Goal: Find contact information: Find contact information

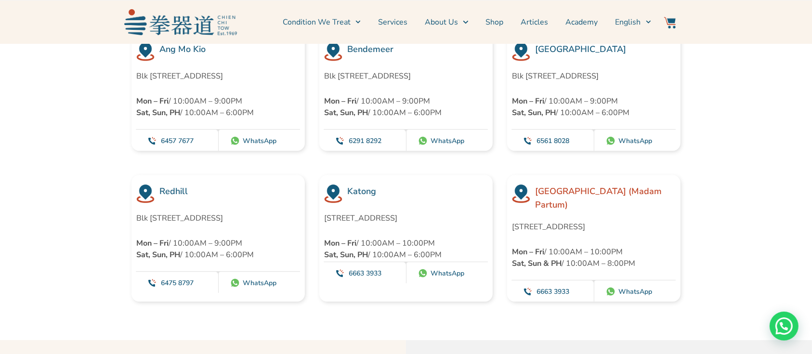
scroll to position [2631, 0]
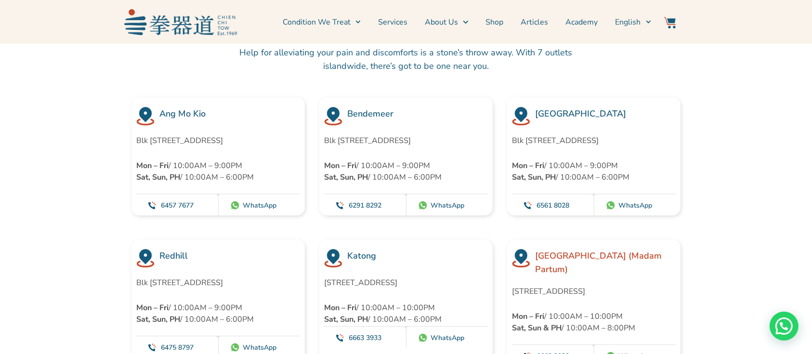
drag, startPoint x: 323, startPoint y: 121, endPoint x: 402, endPoint y: 134, distance: 79.4
click at [402, 134] on div "Bendemeer Blk [STREET_ADDRESS] Mon – Fri / 10:00AM – 9:00PM Sat, Sun, PH / 10:0…" at bounding box center [405, 156] width 173 height 118
copy p "Blk [STREET_ADDRESS]"
click at [412, 135] on p "Blk [STREET_ADDRESS]" at bounding box center [406, 141] width 164 height 12
drag, startPoint x: 410, startPoint y: 124, endPoint x: 461, endPoint y: 124, distance: 51.5
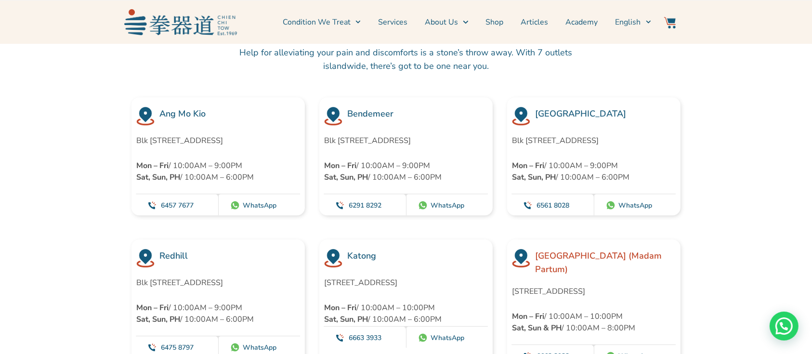
click at [461, 135] on p "Blk [STREET_ADDRESS]" at bounding box center [406, 141] width 164 height 12
copy p "#[PHONE_NUMBER]"
drag, startPoint x: 138, startPoint y: 126, endPoint x: 242, endPoint y: 126, distance: 104.0
click at [242, 135] on p "Blk [STREET_ADDRESS]" at bounding box center [218, 141] width 164 height 12
copy p "Blk [STREET_ADDRESS]"
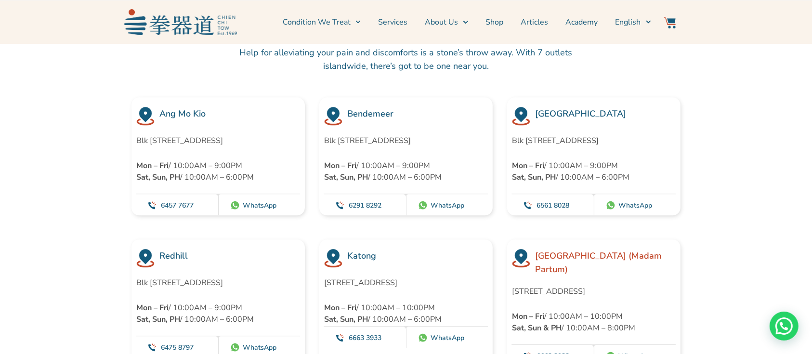
drag, startPoint x: 244, startPoint y: 123, endPoint x: 283, endPoint y: 126, distance: 39.5
click at [283, 135] on p "Blk [STREET_ADDRESS]" at bounding box center [218, 141] width 164 height 12
click at [270, 135] on p "Blk [STREET_ADDRESS]" at bounding box center [218, 141] width 164 height 12
click at [247, 135] on p "Blk [STREET_ADDRESS]" at bounding box center [218, 141] width 164 height 12
drag, startPoint x: 246, startPoint y: 126, endPoint x: 277, endPoint y: 127, distance: 30.8
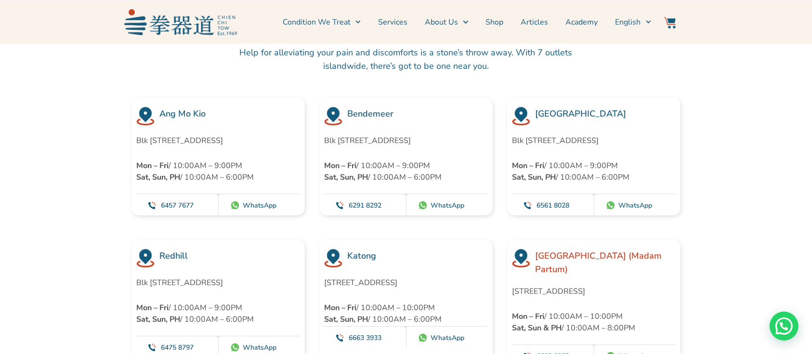
click at [277, 135] on p "Blk [STREET_ADDRESS]" at bounding box center [218, 141] width 164 height 12
copy p "#01-1783"
drag, startPoint x: 512, startPoint y: 123, endPoint x: 629, endPoint y: 133, distance: 116.9
click at [629, 135] on p "Blk [STREET_ADDRESS]" at bounding box center [594, 141] width 164 height 12
copy p "Blk [STREET_ADDRESS]"
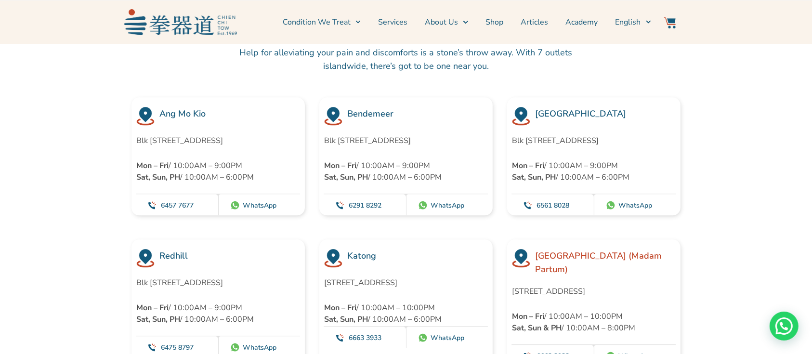
click at [715, 140] on section "Ang Mo Kio Blk [STREET_ADDRESS] Mon – Fri / 10:00AM – 9:00PM Sat, Sun, PH / 10:…" at bounding box center [406, 156] width 812 height 118
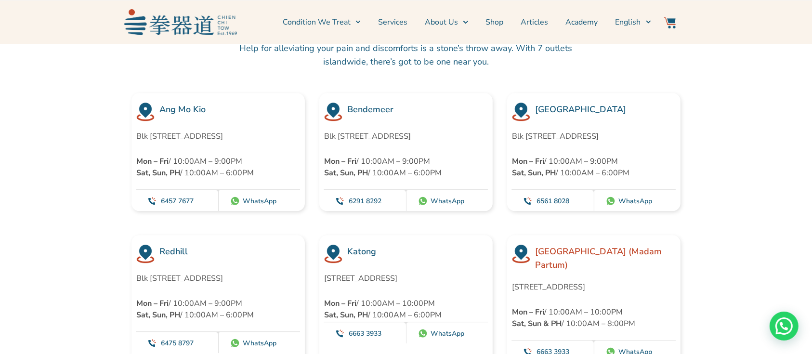
scroll to position [2695, 0]
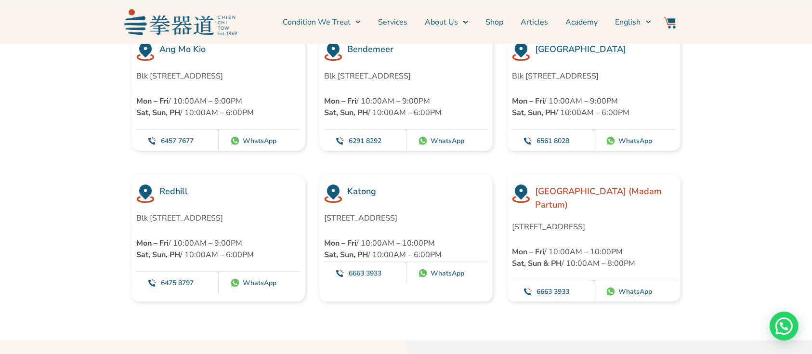
drag, startPoint x: 280, startPoint y: 218, endPoint x: 124, endPoint y: 217, distance: 156.0
click at [124, 217] on div "Redhill Blk [STREET_ADDRESS] Mon – Fri / 10:00AM – 9:00PM Sat, Sun, PH / 10:00A…" at bounding box center [218, 238] width 188 height 127
copy p "Blk [STREET_ADDRESS]"
click at [720, 179] on section "Redhill Blk [STREET_ADDRESS] Mon – Fri / 10:00AM – 9:00PM Sat, Sun, PH / 10:00A…" at bounding box center [406, 238] width 812 height 127
drag, startPoint x: 324, startPoint y: 214, endPoint x: 434, endPoint y: 218, distance: 110.3
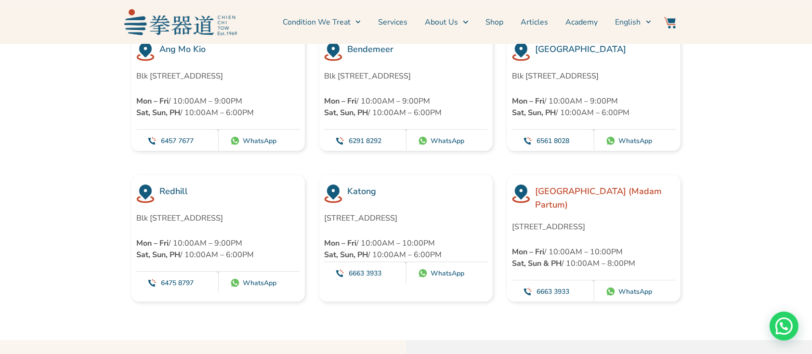
click at [434, 218] on p "[STREET_ADDRESS]" at bounding box center [401, 218] width 155 height 12
copy p "[STREET_ADDRESS]"
click at [705, 261] on section "Redhill Blk [STREET_ADDRESS] Mon – Fri / 10:00AM – 9:00PM Sat, Sun, PH / 10:00A…" at bounding box center [406, 238] width 812 height 127
drag, startPoint x: 438, startPoint y: 215, endPoint x: 439, endPoint y: 229, distance: 14.5
click at [439, 224] on p "[STREET_ADDRESS]" at bounding box center [401, 218] width 155 height 12
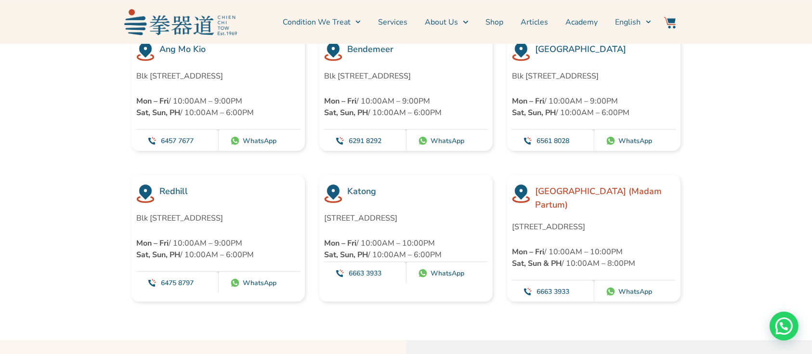
copy p "Singapore 436995"
drag, startPoint x: 367, startPoint y: 235, endPoint x: 361, endPoint y: 232, distance: 6.7
click at [365, 235] on div "[STREET_ADDRESS] Mon – Fri / 10:00AM – 10:00PM Sat, Sun, PH / 10:00AM – 6:00PM" at bounding box center [401, 236] width 155 height 48
drag, startPoint x: 352, startPoint y: 226, endPoint x: 323, endPoint y: 229, distance: 29.5
click at [323, 229] on div "Katong [STREET_ADDRESS] Mon – Fri / 10:00AM – 10:00PM Sat, Sun, PH / 10:00AM – …" at bounding box center [405, 238] width 173 height 127
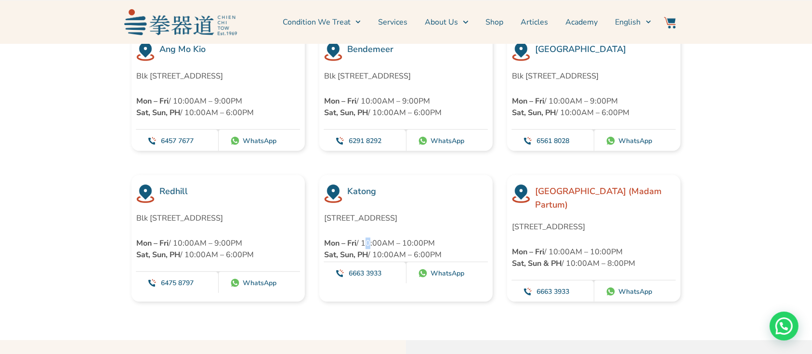
copy p "436995"
click at [711, 201] on section "Redhill Blk [STREET_ADDRESS] Mon – Fri / 10:00AM – 9:00PM Sat, Sun, PH / 10:00A…" at bounding box center [406, 238] width 812 height 127
drag, startPoint x: 508, startPoint y: 214, endPoint x: 567, endPoint y: 217, distance: 58.3
click at [567, 217] on div "[GEOGRAPHIC_DATA] (Madam Partum) [STREET_ADDRESS] Mon – Fri / 10:00AM – 10:00PM…" at bounding box center [593, 238] width 173 height 127
copy p "[STREET_ADDRESS]"
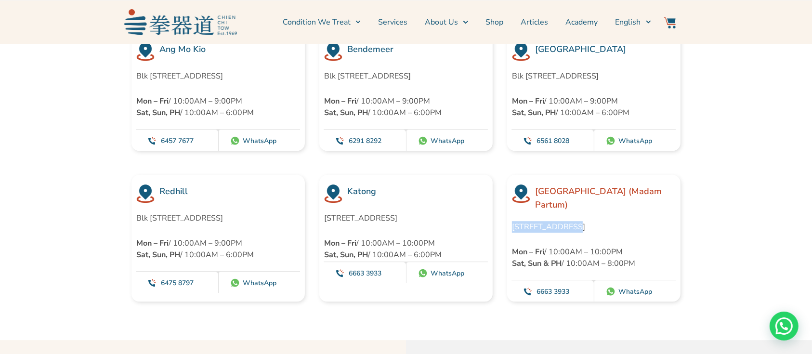
click at [724, 223] on section "Redhill Blk [STREET_ADDRESS] Mon – Fri / 10:00AM – 9:00PM Sat, Sun, PH / 10:00A…" at bounding box center [406, 238] width 812 height 127
drag, startPoint x: 633, startPoint y: 215, endPoint x: 611, endPoint y: 219, distance: 22.5
click at [611, 221] on p "[STREET_ADDRESS]" at bounding box center [594, 227] width 164 height 12
